Goal: Transaction & Acquisition: Purchase product/service

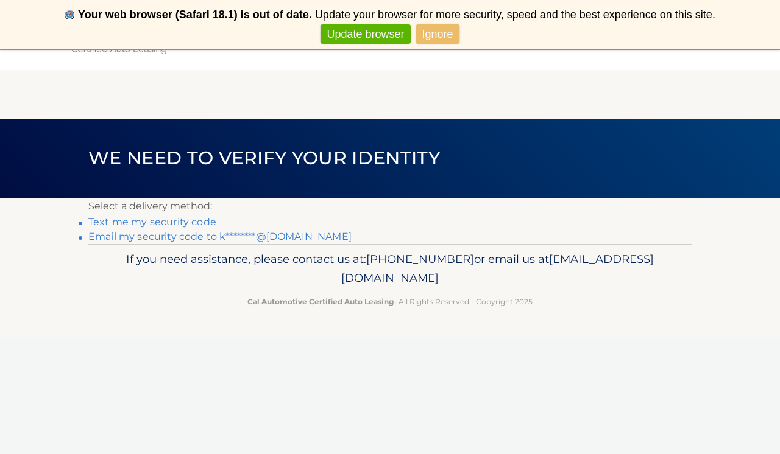
click at [194, 235] on link "Email my security code to k********@gmail.com" at bounding box center [219, 237] width 263 height 12
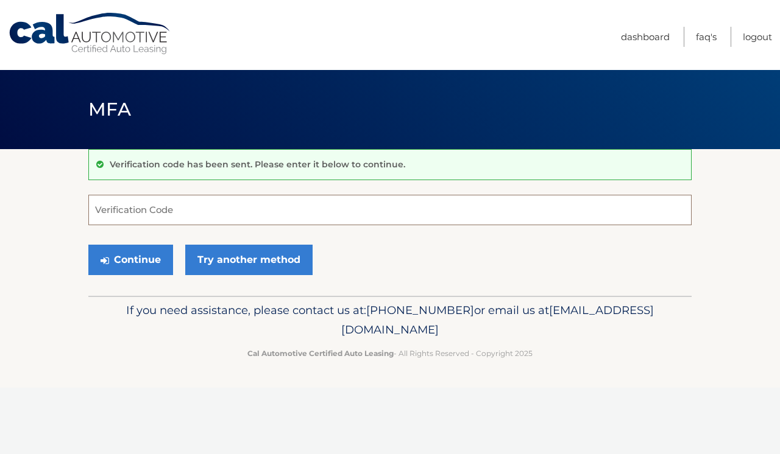
click at [151, 215] on input "Verification Code" at bounding box center [389, 210] width 603 height 30
type input "167939"
click at [144, 255] on button "Continue" at bounding box center [130, 260] width 85 height 30
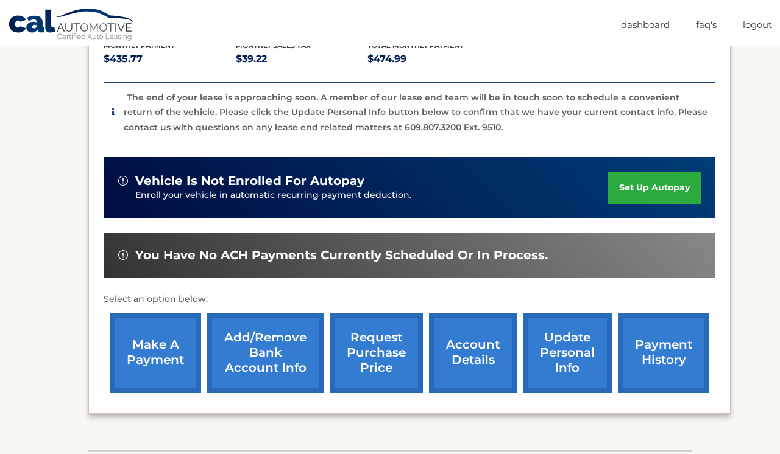
scroll to position [297, 0]
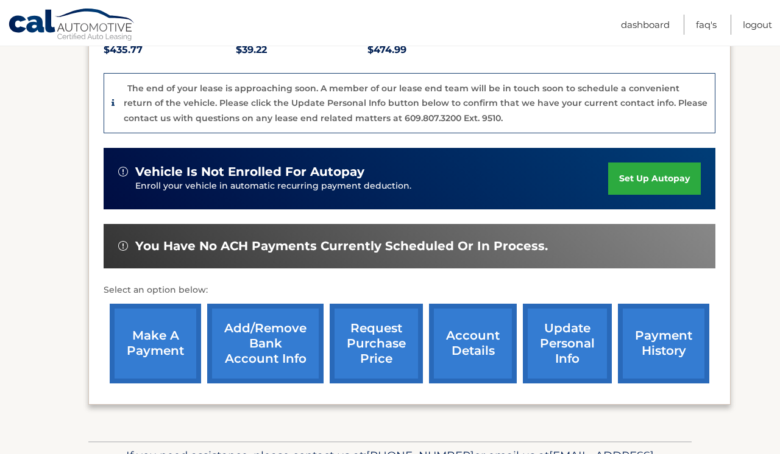
click at [487, 331] on link "account details" at bounding box center [473, 344] width 88 height 80
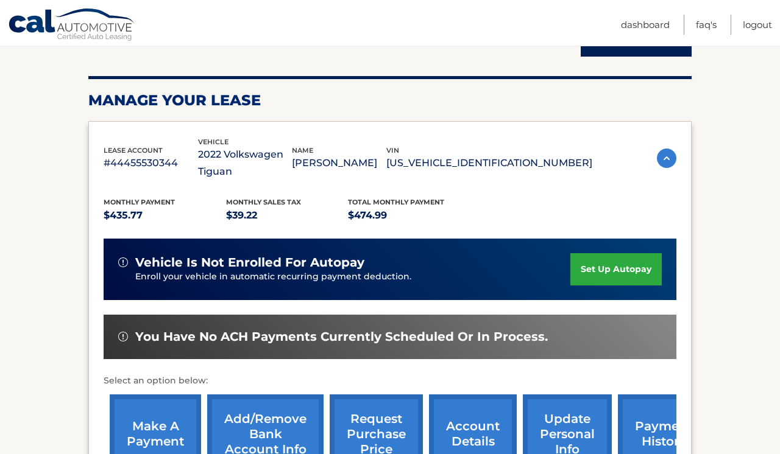
scroll to position [218, 0]
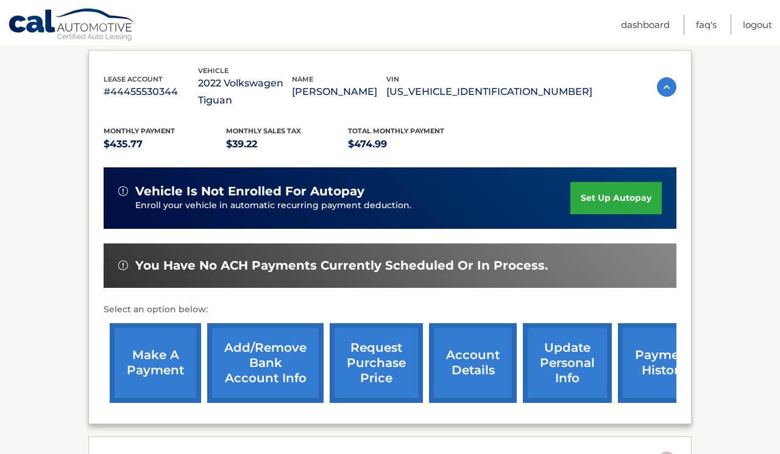
click at [642, 359] on link "payment history" at bounding box center [663, 363] width 91 height 80
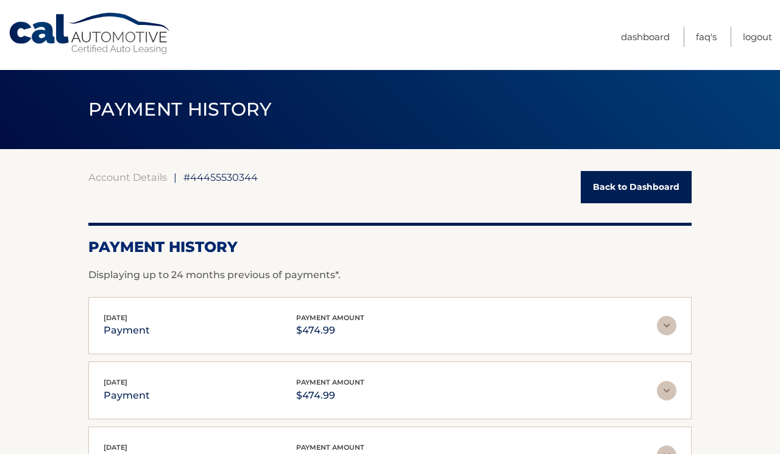
click at [54, 21] on link "Cal Automotive" at bounding box center [90, 33] width 164 height 43
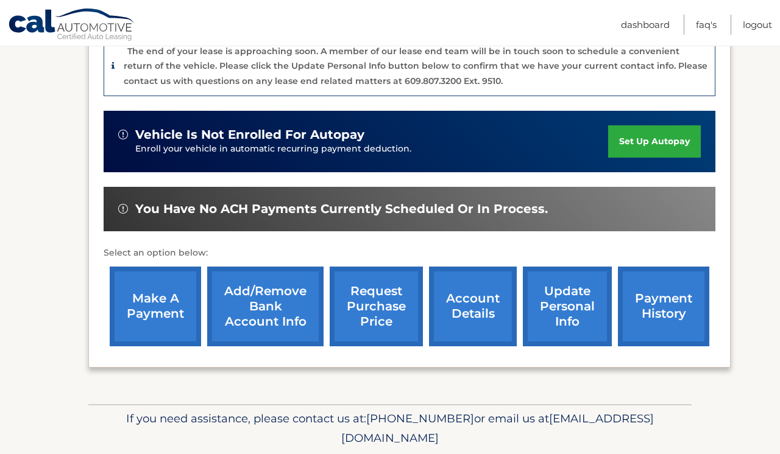
scroll to position [354, 0]
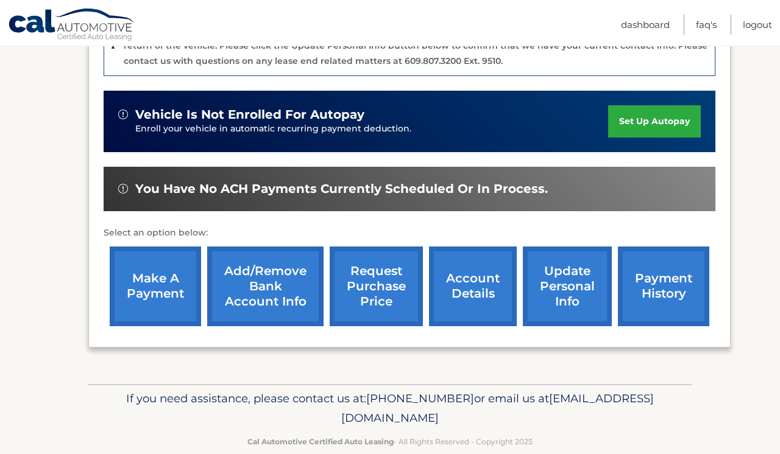
click at [146, 267] on link "make a payment" at bounding box center [155, 287] width 91 height 80
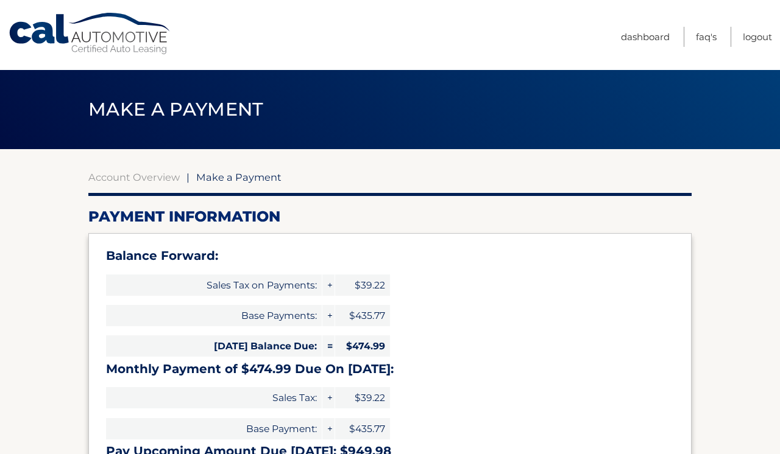
select select "NGNlYTZjNTMtODI4YS00YzY3LWFhMGItMDMxZWMxZWM1YWJj"
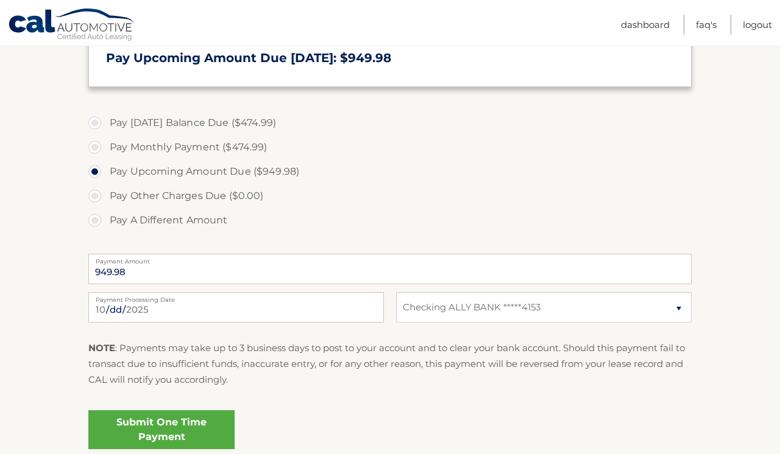
scroll to position [409, 0]
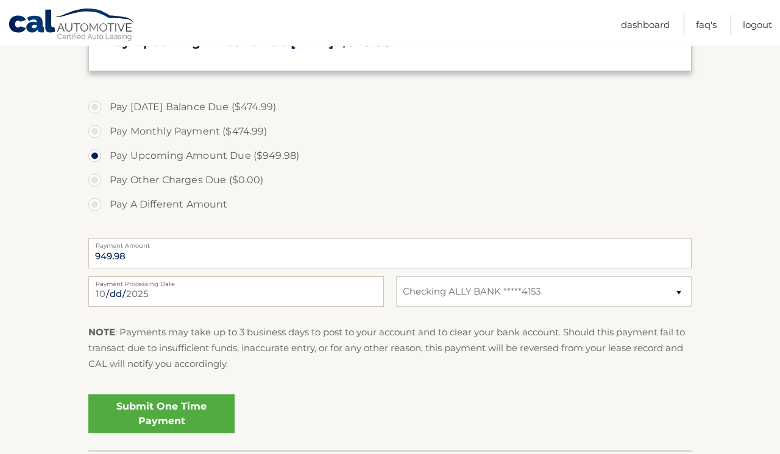
click at [95, 130] on label "Pay Monthly Payment ($474.99)" at bounding box center [389, 131] width 603 height 24
click at [95, 130] on input "Pay Monthly Payment ($474.99)" at bounding box center [99, 128] width 12 height 19
radio input "true"
type input "474.99"
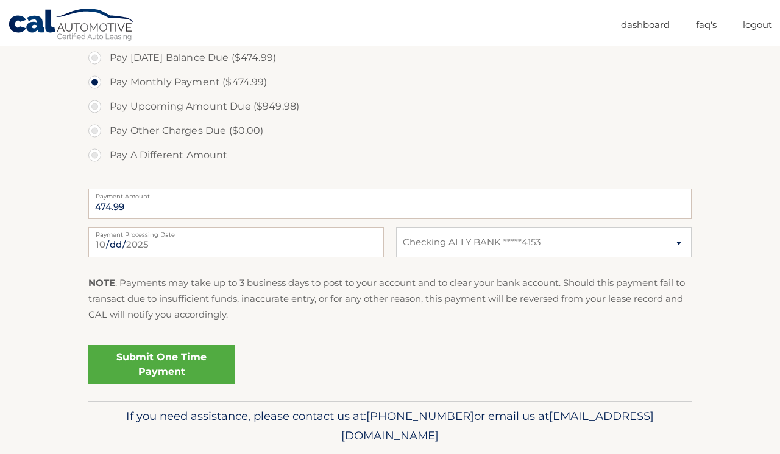
scroll to position [459, 0]
click at [96, 54] on label "Pay Today's Balance Due ($474.99)" at bounding box center [389, 58] width 603 height 24
click at [96, 54] on input "Pay Today's Balance Due ($474.99)" at bounding box center [99, 55] width 12 height 19
radio input "true"
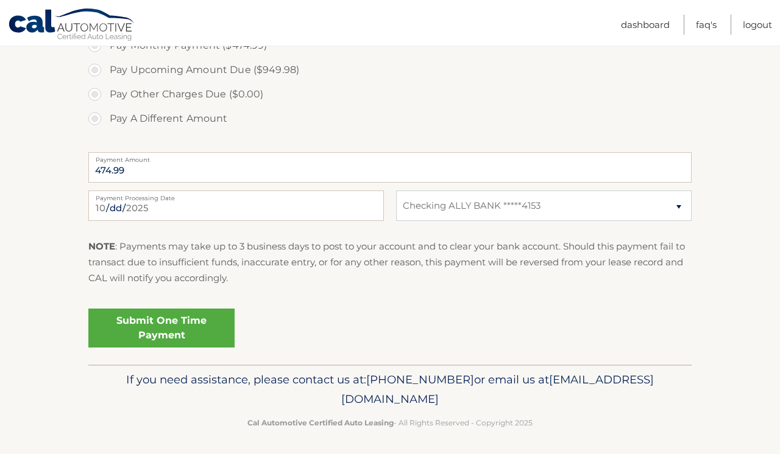
scroll to position [495, 0]
click at [218, 320] on link "Submit One Time Payment" at bounding box center [161, 328] width 146 height 39
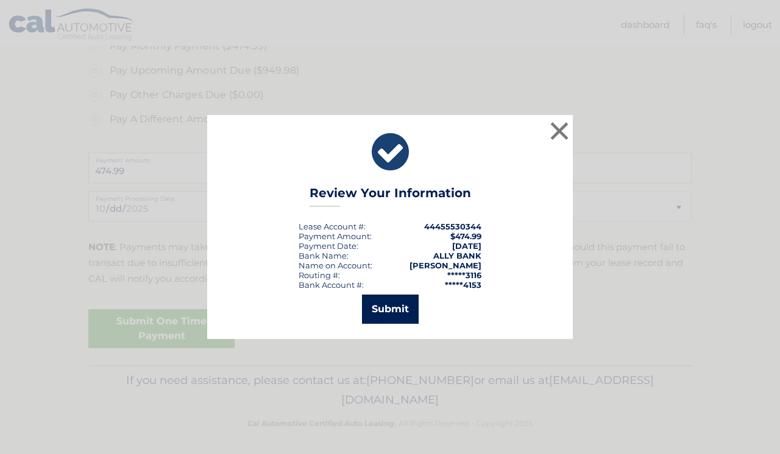
click at [403, 315] on button "Submit" at bounding box center [390, 309] width 57 height 29
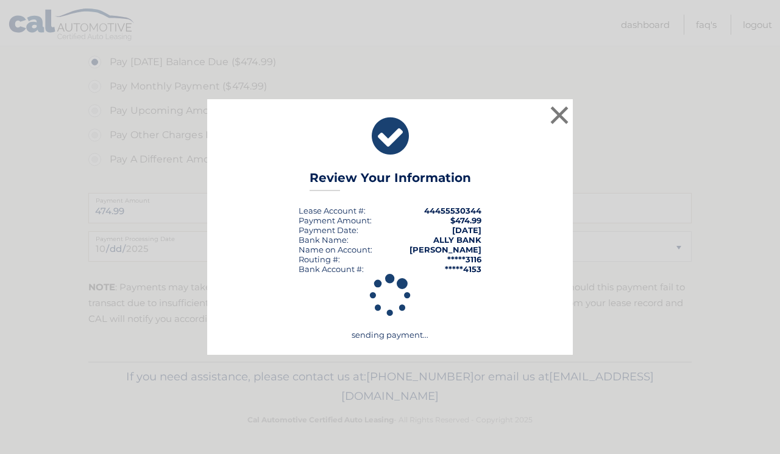
scroll to position [451, 0]
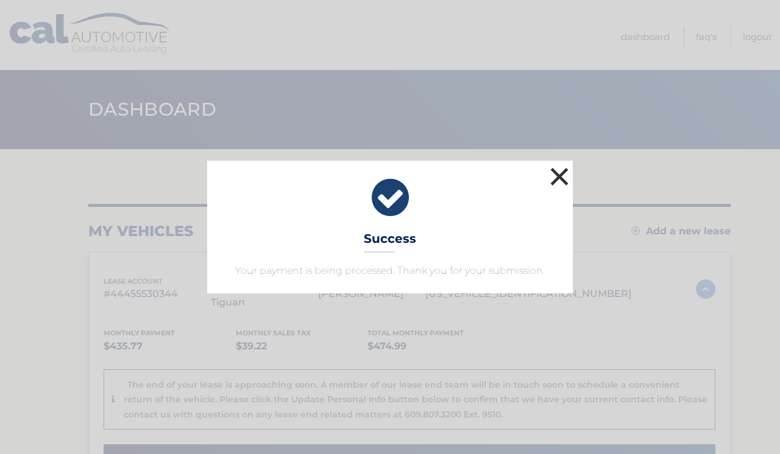
click at [563, 171] on button "×" at bounding box center [559, 176] width 24 height 24
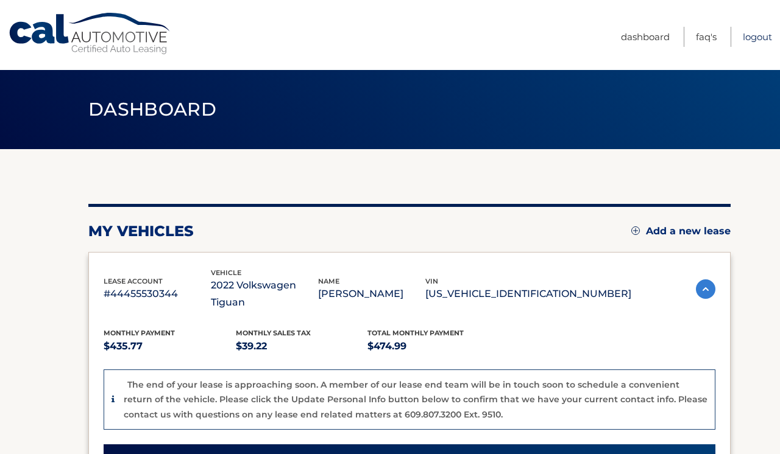
click at [752, 40] on link "Logout" at bounding box center [757, 37] width 29 height 20
